Goal: Check status: Check status

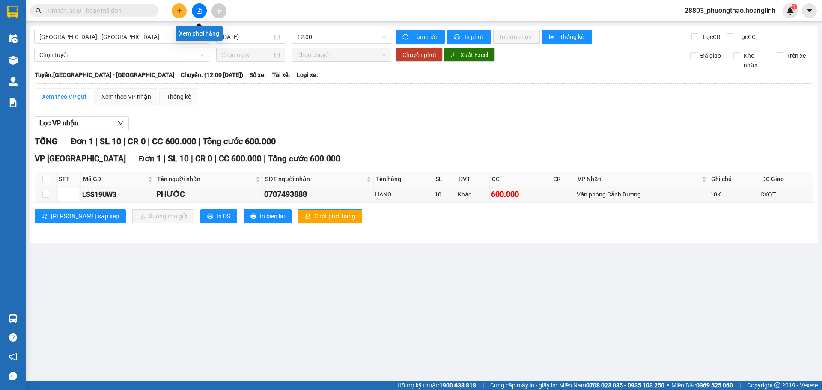
click at [206, 12] on button at bounding box center [199, 10] width 15 height 15
click at [316, 36] on span "12:00" at bounding box center [341, 36] width 89 height 13
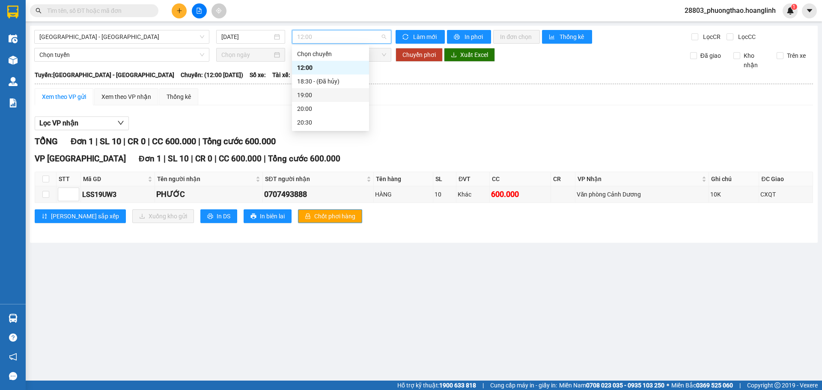
click at [328, 96] on div "19:00" at bounding box center [330, 94] width 67 height 9
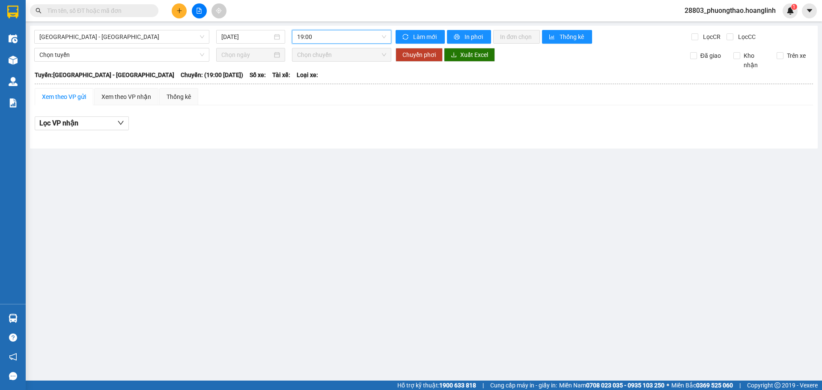
click at [306, 30] on div "19:00" at bounding box center [341, 37] width 99 height 14
click at [249, 35] on input "[DATE]" at bounding box center [246, 36] width 51 height 9
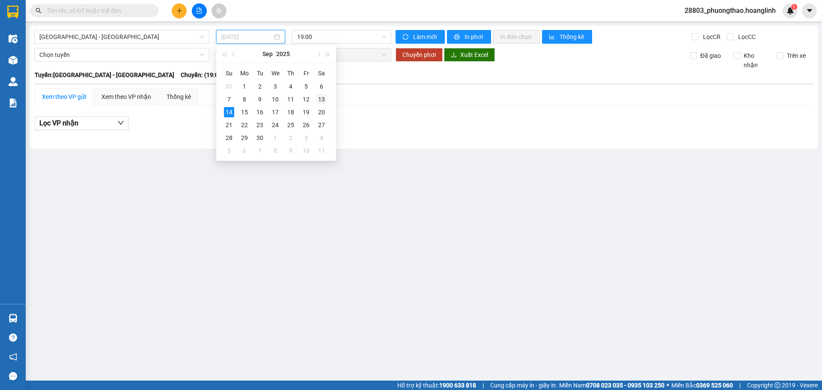
click at [322, 100] on div "13" at bounding box center [321, 99] width 10 height 10
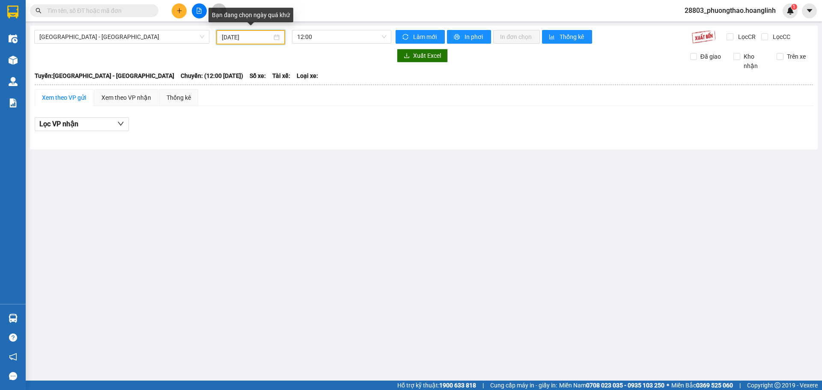
click at [271, 34] on input "[DATE]" at bounding box center [247, 37] width 50 height 9
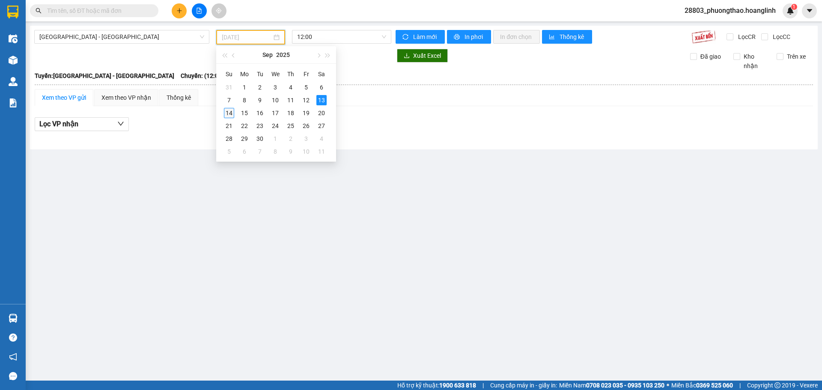
click at [232, 108] on div "14" at bounding box center [229, 113] width 10 height 10
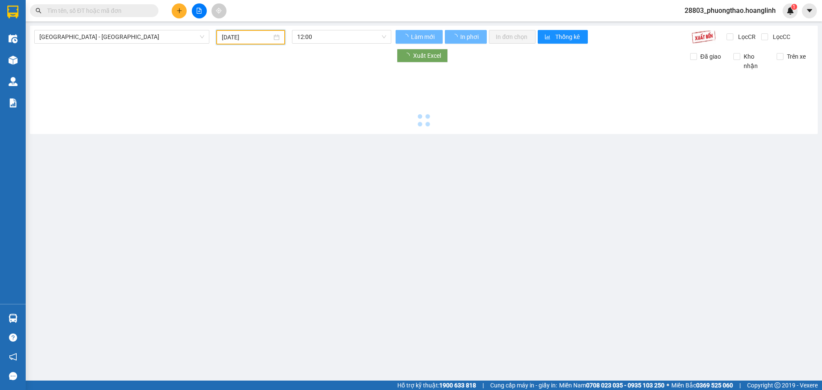
type input "[DATE]"
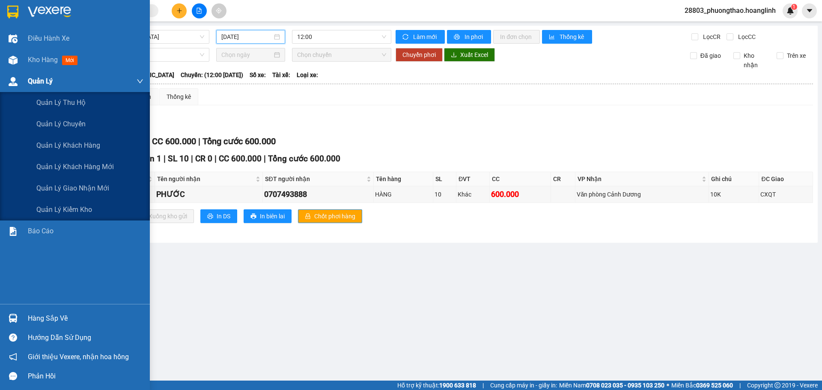
click at [50, 81] on span "Quản Lý" at bounding box center [40, 81] width 25 height 11
click at [55, 107] on span "Quản lý thu hộ" at bounding box center [60, 102] width 49 height 11
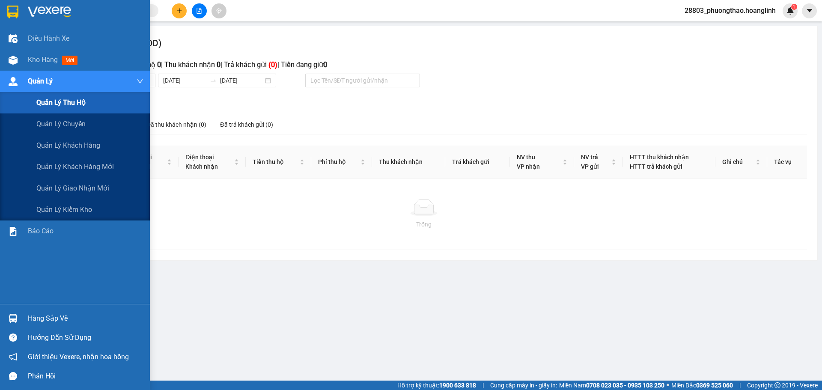
click at [73, 101] on span "Quản lý thu hộ" at bounding box center [60, 102] width 49 height 11
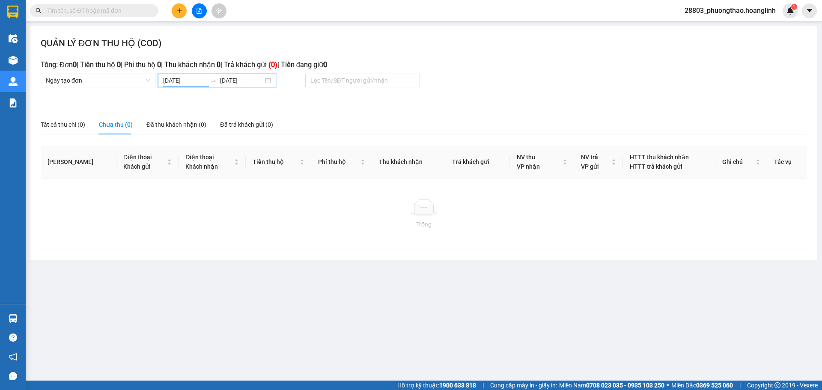
click at [173, 80] on input "[DATE]" at bounding box center [184, 80] width 43 height 9
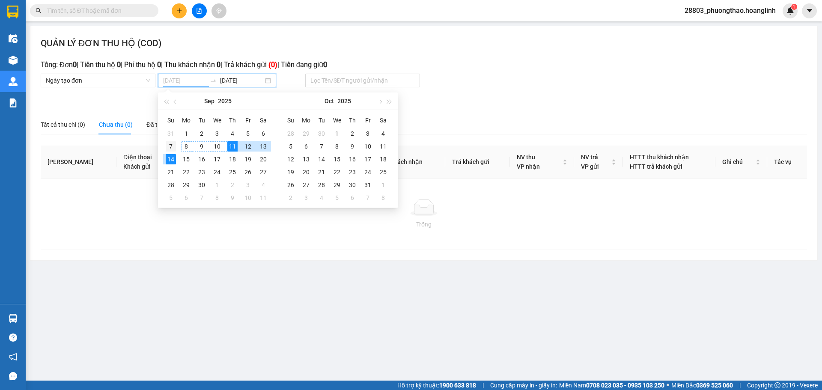
type input "[DATE]"
click at [170, 146] on div "7" at bounding box center [171, 146] width 10 height 10
click at [185, 133] on table "Su Mo Tu We Th Fr Sa 31 1 2 3 4 5 6 7 8 9 10 11 12 13 14 15 16 17 18 19 20 21 2…" at bounding box center [217, 158] width 108 height 91
click at [187, 133] on table "Su Mo Tu We Th Fr Sa 31 1 2 3 4 5 6 7 8 9 10 11 12 13 14 15 16 17 18 19 20 21 2…" at bounding box center [217, 158] width 108 height 91
type input "[DATE]"
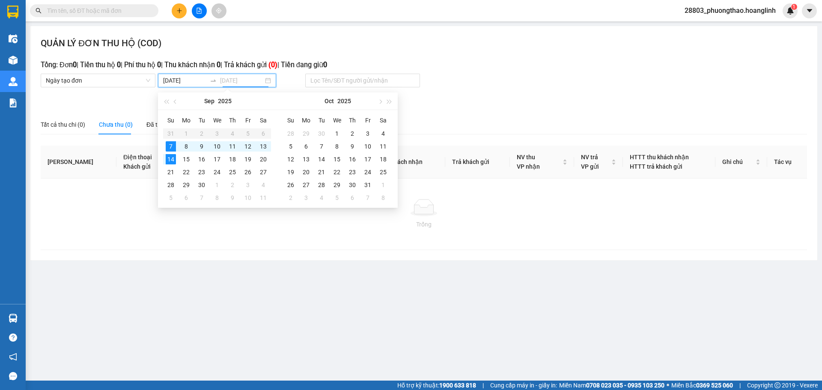
click at [171, 143] on div "7" at bounding box center [171, 146] width 10 height 10
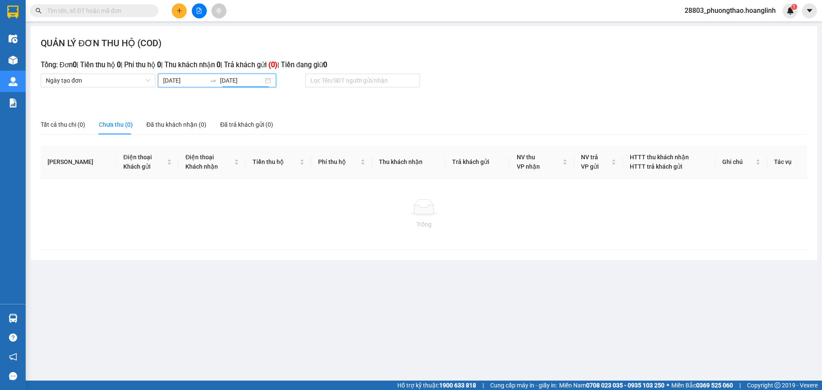
click at [188, 86] on div "[DATE] [DATE]" at bounding box center [217, 81] width 118 height 14
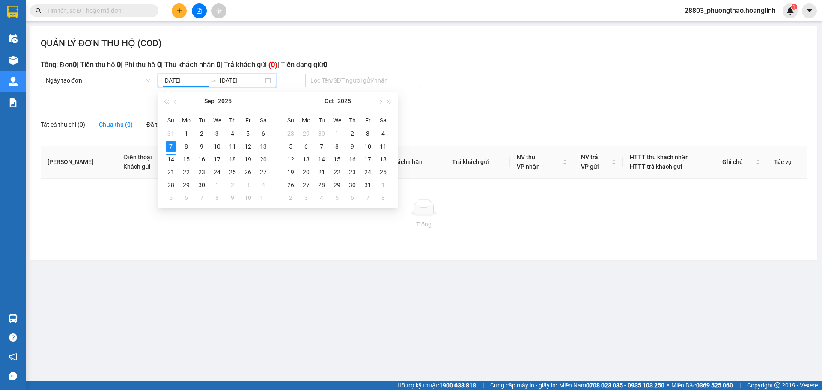
click at [187, 84] on input "[DATE]" at bounding box center [184, 80] width 43 height 9
type input "[DATE]"
click at [186, 131] on div "1" at bounding box center [186, 133] width 10 height 10
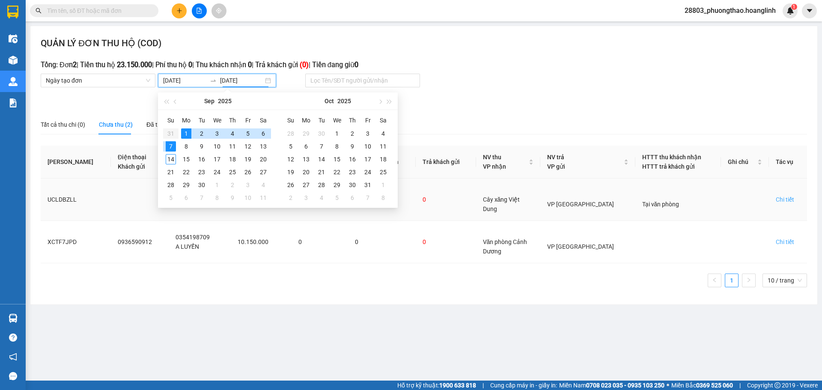
type input "[DATE]"
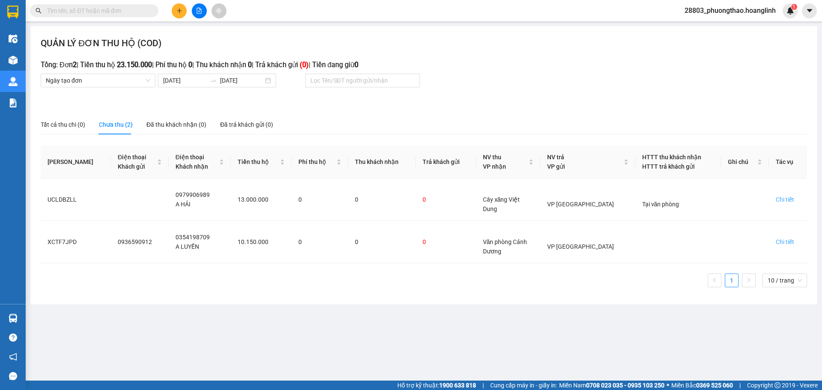
click at [314, 317] on main "QUẢN LÝ ĐƠN THU HỘ (COD) Tổng: Đơn 2 | Tiền thu hộ 23.150.000 | Phí thu hộ 0 | …" at bounding box center [411, 190] width 822 height 381
click at [784, 242] on div "Chi tiết" at bounding box center [785, 241] width 18 height 9
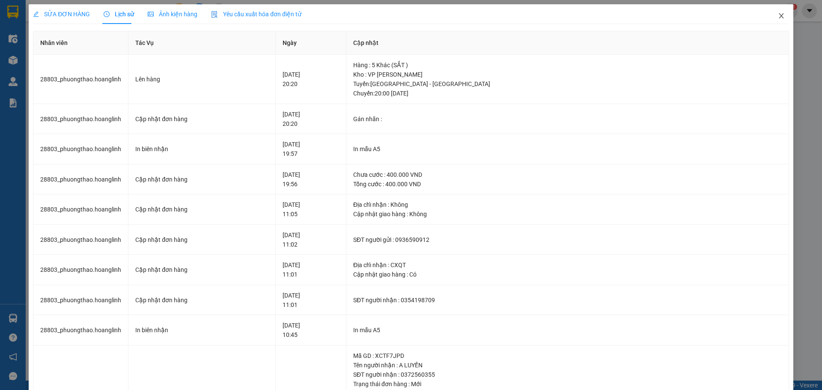
click at [779, 15] on icon "close" at bounding box center [781, 15] width 5 height 5
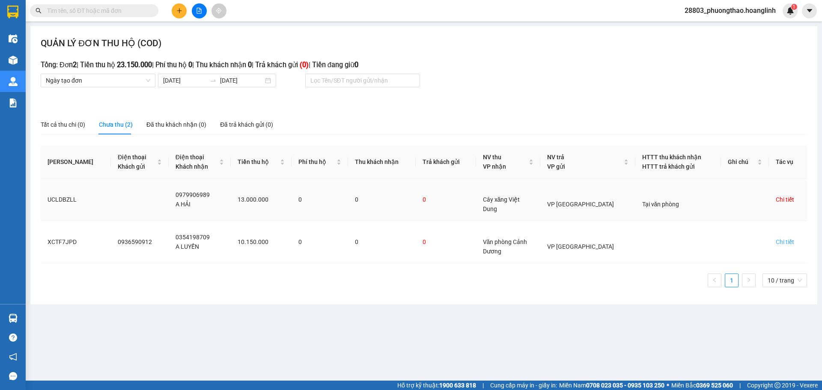
click at [780, 196] on div "Chi tiết" at bounding box center [785, 199] width 18 height 9
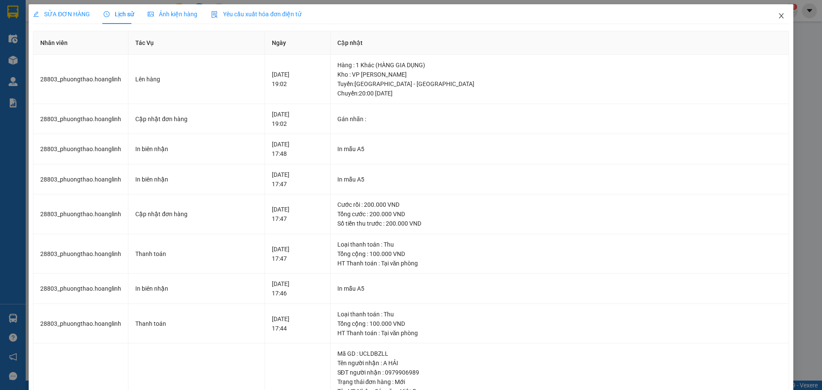
click at [778, 15] on icon "close" at bounding box center [781, 15] width 7 height 7
